Goal: Task Accomplishment & Management: Manage account settings

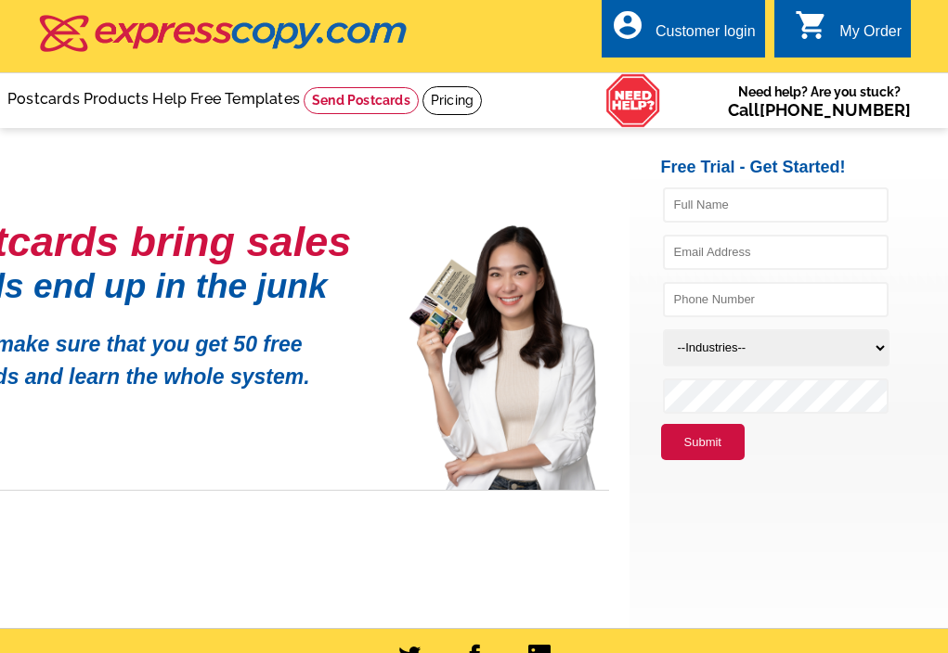
type input "[PERSON_NAME][EMAIL_ADDRESS][DOMAIN_NAME]"
click at [689, 31] on div "Customer login" at bounding box center [705, 36] width 100 height 26
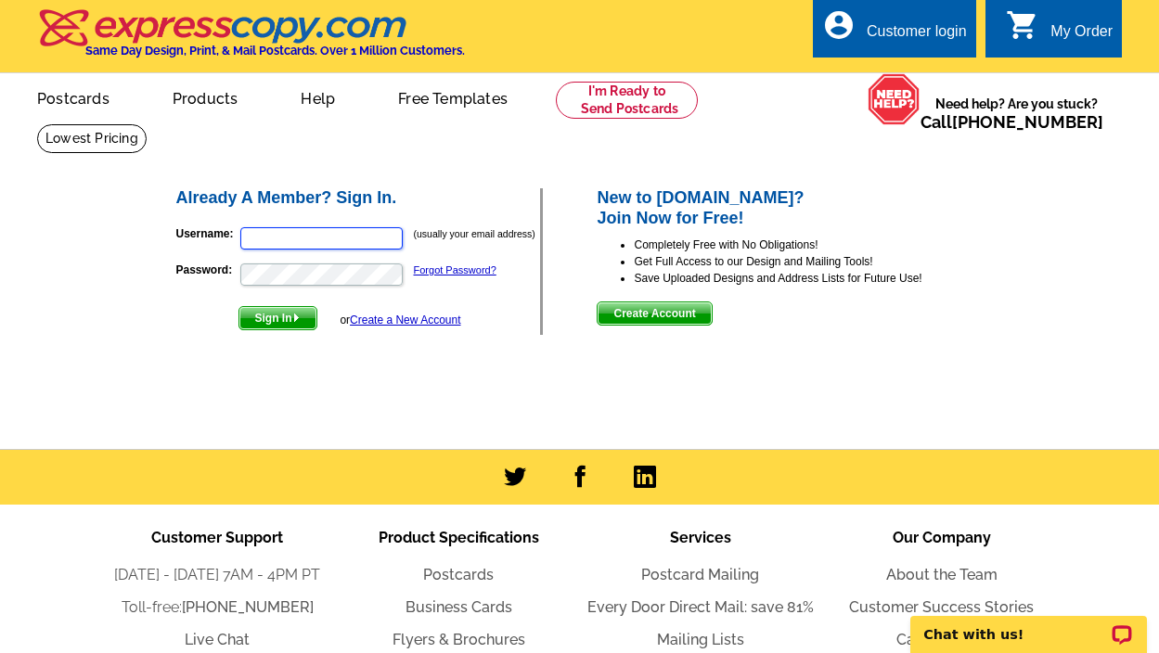
type input "[PERSON_NAME][EMAIL_ADDRESS][DOMAIN_NAME]"
click at [282, 320] on span "Sign In" at bounding box center [277, 318] width 77 height 22
